Goal: Navigation & Orientation: Find specific page/section

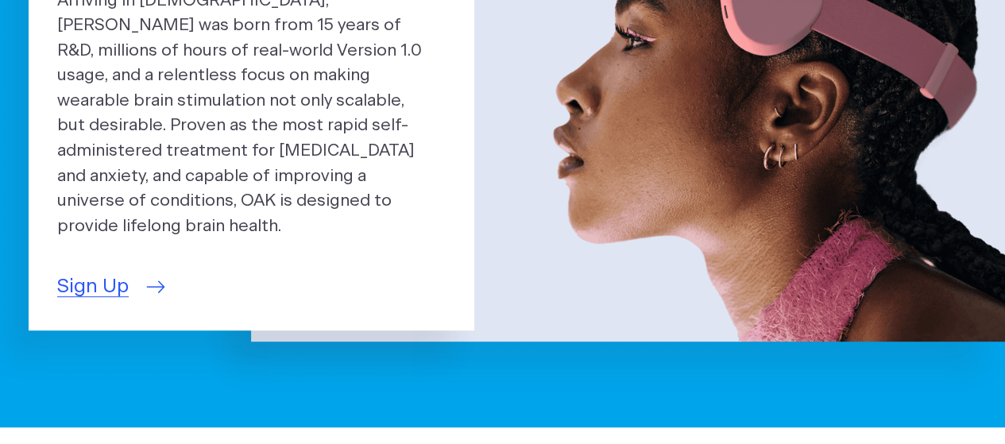
click at [115, 280] on span "Sign Up" at bounding box center [93, 287] width 72 height 29
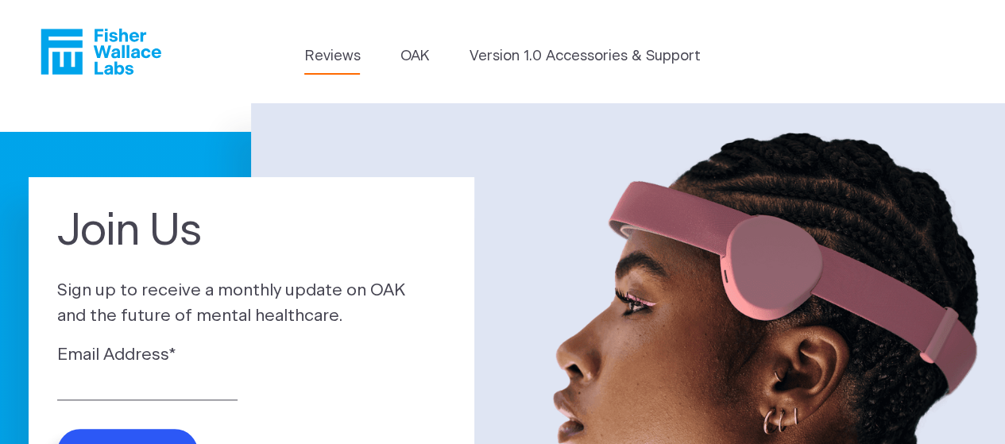
click at [343, 52] on link "Reviews" at bounding box center [332, 56] width 56 height 21
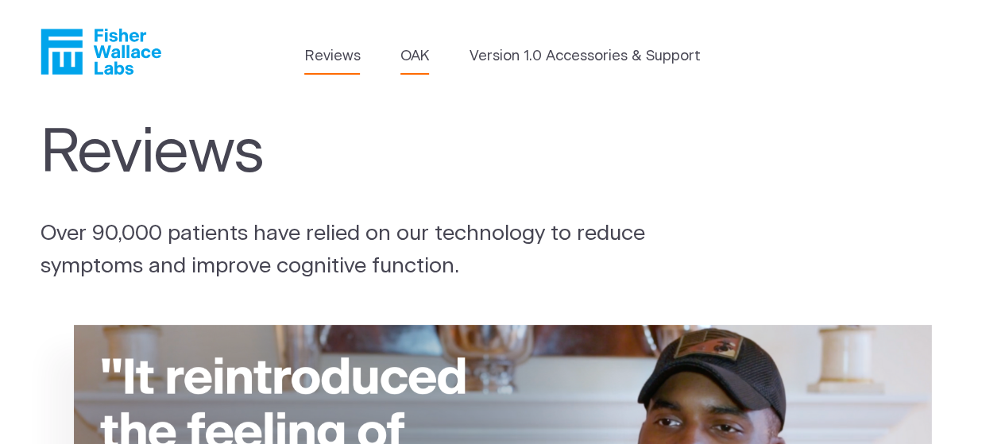
click at [418, 60] on link "OAK" at bounding box center [415, 56] width 29 height 21
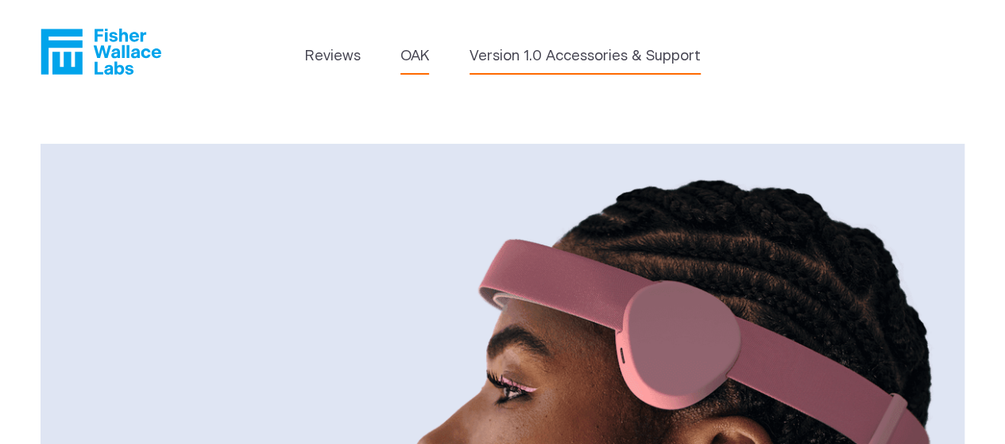
click at [503, 60] on link "Version 1.0 Accessories & Support" at bounding box center [585, 56] width 231 height 21
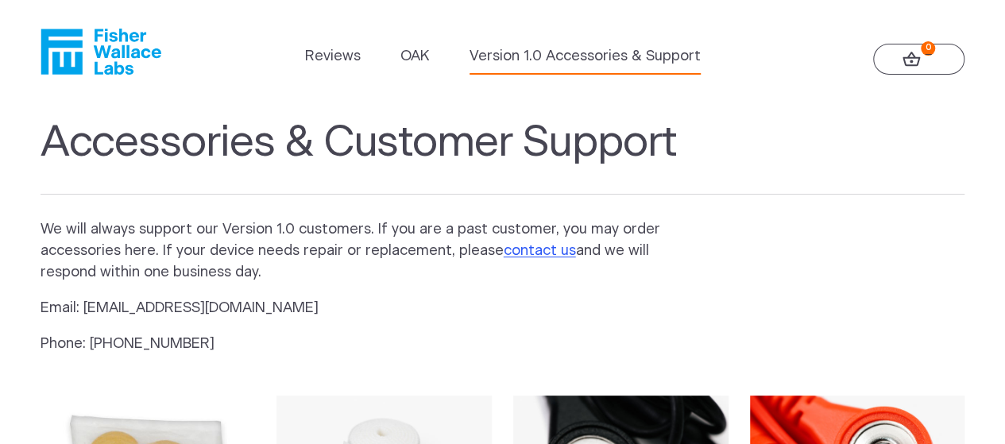
click at [911, 60] on icon at bounding box center [912, 59] width 18 height 15
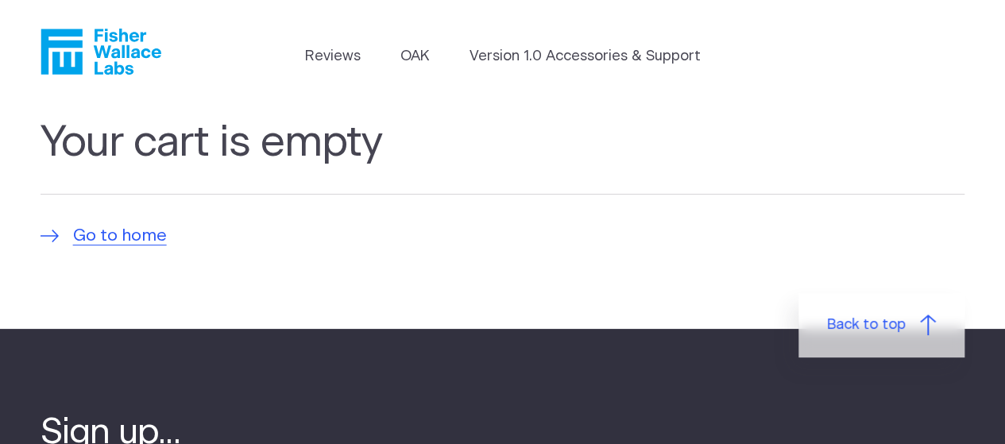
click at [806, 89] on header "Reviews [GEOGRAPHIC_DATA] Version 1.0 Accessories & Support" at bounding box center [502, 51] width 1005 height 103
click at [83, 241] on span "Go to home" at bounding box center [120, 235] width 94 height 25
